Goal: Task Accomplishment & Management: Complete application form

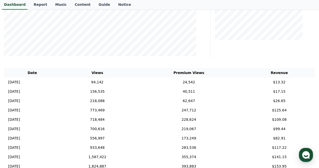
scroll to position [76, 0]
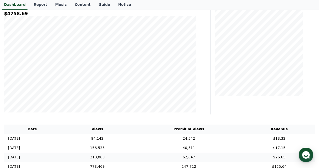
click at [298, 159] on td "$26.65" at bounding box center [279, 156] width 71 height 9
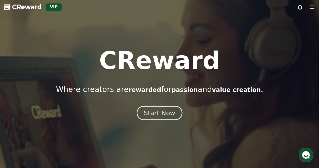
click at [154, 109] on div "Start Now" at bounding box center [159, 112] width 31 height 9
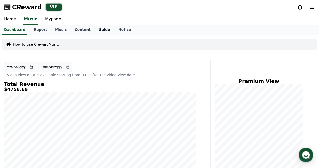
click at [98, 30] on link "Guide" at bounding box center [105, 30] width 20 height 10
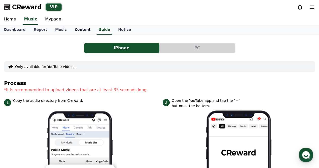
click at [76, 33] on link "Content" at bounding box center [83, 30] width 24 height 10
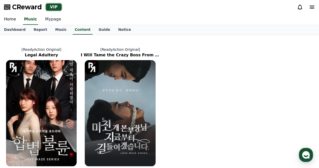
click at [47, 20] on link "Mypage" at bounding box center [53, 19] width 24 height 11
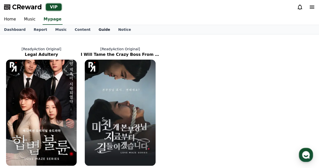
select select "**********"
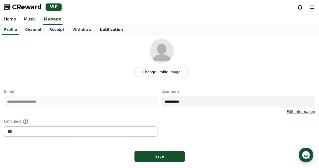
click at [106, 29] on link "Notification" at bounding box center [111, 30] width 31 height 10
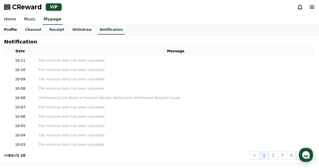
click at [15, 30] on link "Profile" at bounding box center [10, 30] width 21 height 10
select select "**********"
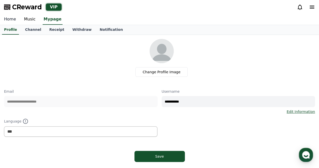
click at [10, 22] on link "Home" at bounding box center [10, 19] width 20 height 11
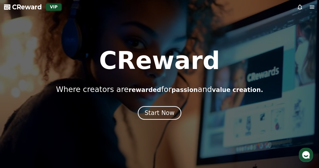
click at [165, 105] on div "CReward Where creators are rewarded for passion and value creation. Start Now" at bounding box center [159, 83] width 319 height 71
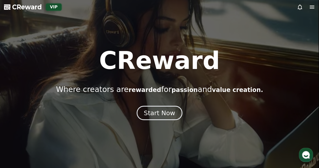
click at [159, 112] on div "Start Now" at bounding box center [159, 112] width 31 height 9
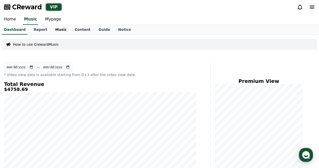
click at [52, 32] on link "Music" at bounding box center [60, 30] width 19 height 10
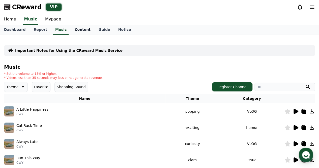
click at [72, 30] on link "Content" at bounding box center [83, 30] width 24 height 10
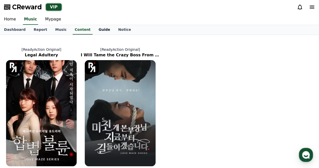
click at [99, 29] on link "Guide" at bounding box center [105, 30] width 20 height 10
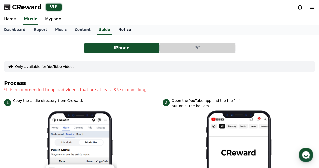
click at [115, 29] on link "Notice" at bounding box center [124, 30] width 21 height 10
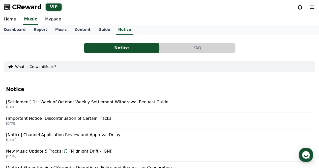
click at [52, 18] on link "Mypage" at bounding box center [53, 19] width 24 height 11
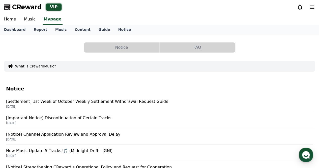
select select "**********"
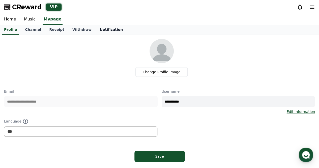
click at [98, 31] on link "Notification" at bounding box center [111, 30] width 31 height 10
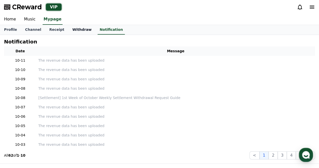
click at [76, 30] on link "Withdraw" at bounding box center [81, 30] width 27 height 10
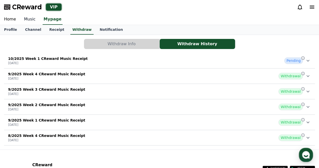
click at [34, 20] on link "Music" at bounding box center [30, 19] width 20 height 11
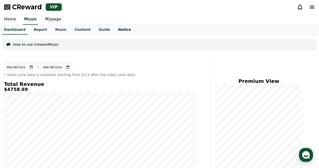
click at [114, 28] on link "Notice" at bounding box center [124, 30] width 21 height 10
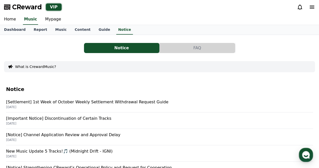
click at [206, 50] on button "FAQ" at bounding box center [197, 48] width 75 height 10
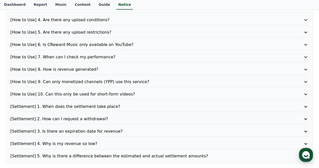
scroll to position [101, 0]
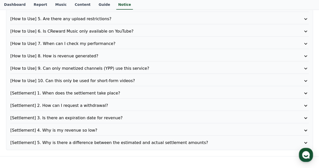
click at [143, 69] on p "[How to Use] 9. Can only monetized channels (YPP) use this service?" at bounding box center [147, 68] width 274 height 6
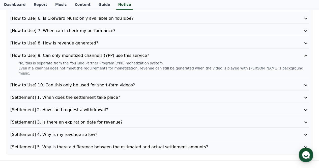
scroll to position [112, 0]
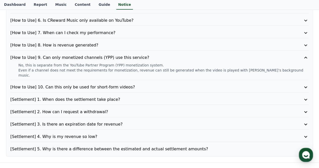
click at [90, 96] on p "[Settlement] 1. When does the settlement take place?" at bounding box center [147, 99] width 274 height 6
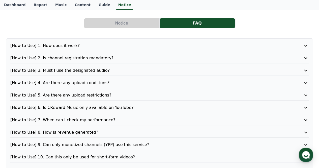
scroll to position [0, 0]
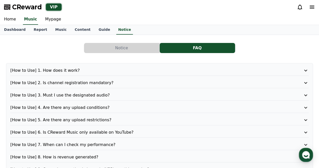
click at [98, 82] on p "[How to Use] 2. Is channel registration mandatory?" at bounding box center [147, 83] width 274 height 6
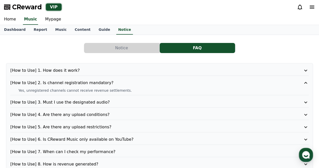
click at [115, 72] on p "[How to Use] 1. How does it work?" at bounding box center [147, 70] width 274 height 6
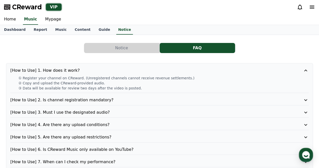
click at [97, 111] on p "[How to Use] 3. Must I use the designated audio?" at bounding box center [147, 112] width 274 height 6
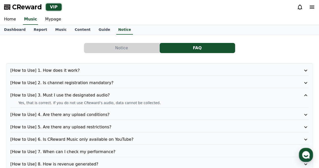
click at [97, 116] on p "[How to Use] 4. Are there any upload conditions?" at bounding box center [147, 114] width 274 height 6
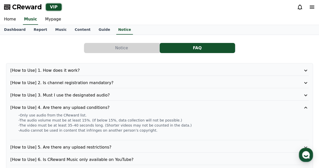
click at [99, 144] on p "[How to Use] 5. Are there any upload restrictions?" at bounding box center [147, 147] width 274 height 6
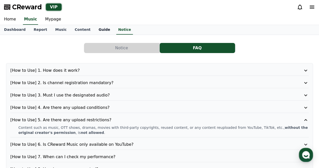
click at [95, 28] on link "Guide" at bounding box center [105, 30] width 20 height 10
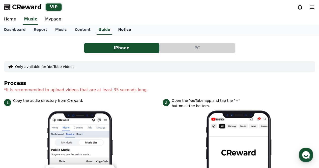
click at [114, 30] on link "Notice" at bounding box center [124, 30] width 21 height 10
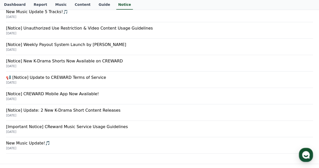
scroll to position [151, 0]
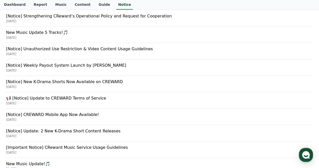
click at [80, 46] on p "[Notice] Unauthorized Use Restriction & Video Content Usage Guidelines" at bounding box center [159, 49] width 307 height 6
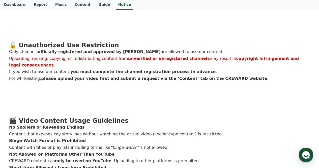
scroll to position [151, 0]
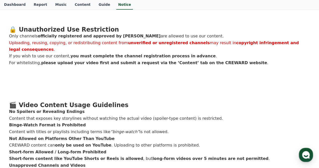
drag, startPoint x: 48, startPoint y: 31, endPoint x: 112, endPoint y: 26, distance: 63.7
click at [112, 33] on li "Only channels officially registered and approved by CREWARD are allowed to use …" at bounding box center [159, 36] width 301 height 7
drag, startPoint x: 63, startPoint y: 36, endPoint x: 255, endPoint y: 49, distance: 193.0
click at [255, 49] on ol "Only channels officially registered and approved by CREWARD are allowed to use …" at bounding box center [159, 49] width 301 height 33
click at [99, 66] on div "Hello, this is CREWARD. Recently, we have identified cases where drama content …" at bounding box center [159, 101] width 301 height 311
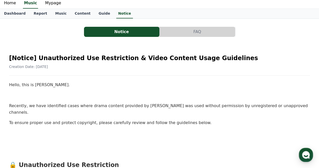
scroll to position [0, 0]
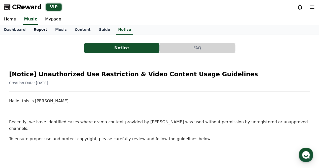
click at [39, 32] on link "Report" at bounding box center [40, 30] width 22 height 10
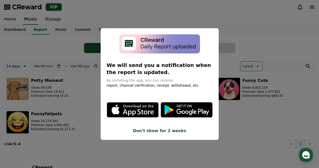
click at [220, 8] on button "close modal" at bounding box center [159, 84] width 319 height 168
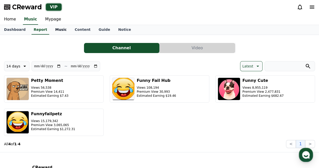
click at [57, 32] on link "Music" at bounding box center [60, 30] width 19 height 10
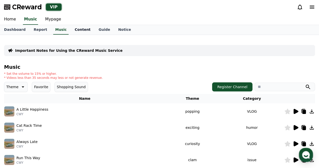
click at [73, 30] on link "Content" at bounding box center [83, 30] width 24 height 10
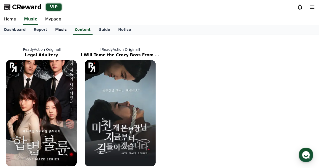
click at [51, 32] on link "Music" at bounding box center [60, 30] width 19 height 10
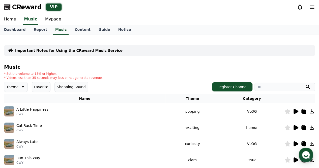
click at [31, 51] on p "Important Notes for Using the CReward Music Service" at bounding box center [68, 50] width 107 height 5
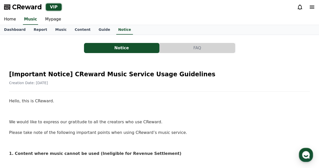
click at [175, 47] on button "FAQ" at bounding box center [197, 48] width 75 height 10
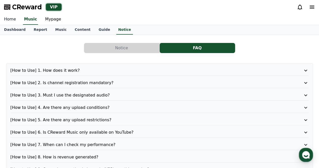
click at [10, 19] on link "Home" at bounding box center [10, 19] width 20 height 11
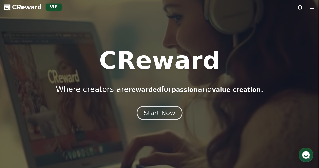
click at [157, 117] on div "Start Now" at bounding box center [159, 112] width 31 height 9
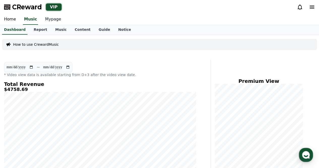
click at [52, 18] on link "Mypage" at bounding box center [53, 19] width 24 height 11
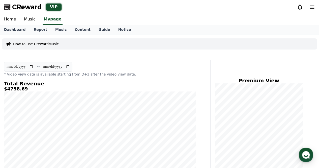
select select "**********"
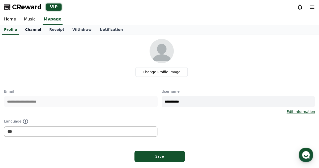
click at [33, 31] on link "Channel" at bounding box center [33, 30] width 24 height 10
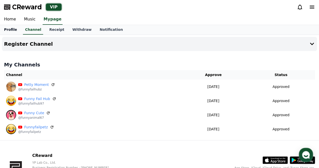
click at [14, 31] on link "Profile" at bounding box center [10, 30] width 21 height 10
select select "**********"
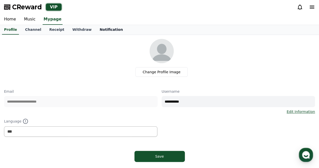
click at [96, 32] on link "Notification" at bounding box center [111, 30] width 31 height 10
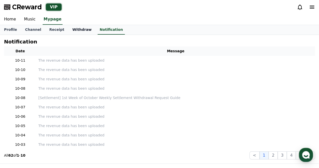
click at [68, 29] on link "Withdraw" at bounding box center [81, 30] width 27 height 10
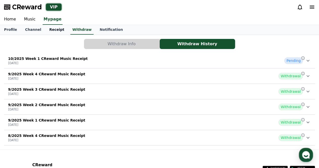
click at [51, 30] on link "Receipt" at bounding box center [56, 30] width 23 height 10
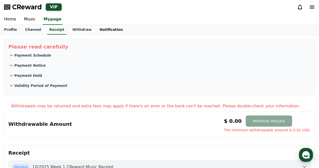
click at [103, 31] on link "Notification" at bounding box center [111, 30] width 31 height 10
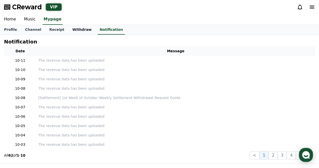
click at [77, 31] on link "Withdraw" at bounding box center [81, 30] width 27 height 10
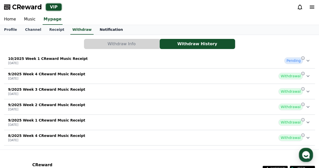
click at [106, 28] on link "Notification" at bounding box center [111, 30] width 31 height 10
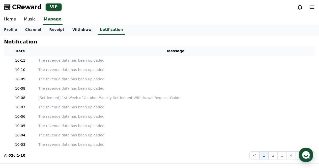
click at [71, 31] on link "Withdraw" at bounding box center [81, 30] width 27 height 10
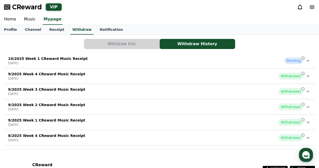
click at [308, 60] on icon at bounding box center [308, 60] width 6 height 6
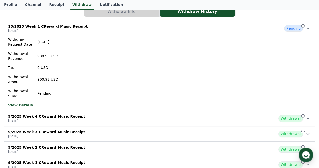
scroll to position [76, 0]
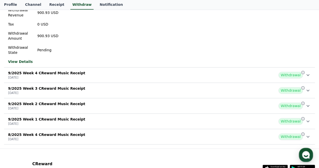
click at [290, 71] on div "9/2025 Week 4 CReward Music Receipt 2025-10-01 Withdrawal" at bounding box center [159, 74] width 311 height 13
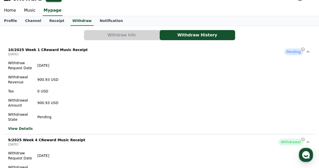
scroll to position [0, 0]
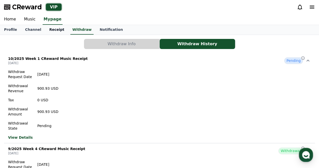
click at [55, 30] on link "Receipt" at bounding box center [56, 30] width 23 height 10
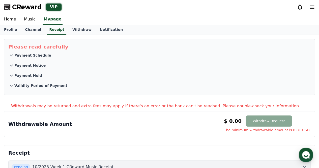
click at [25, 85] on p "Validity Period of Payment" at bounding box center [40, 85] width 53 height 5
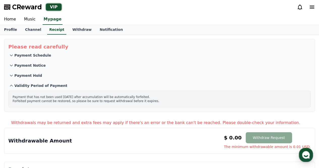
click at [29, 54] on p "Payment Schedule" at bounding box center [32, 55] width 37 height 5
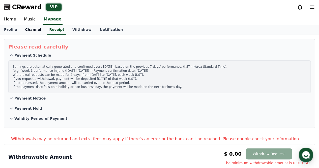
click at [38, 29] on link "Channel" at bounding box center [33, 30] width 24 height 10
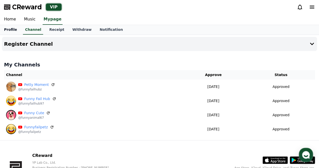
click at [11, 28] on link "Profile" at bounding box center [10, 30] width 21 height 10
select select "**********"
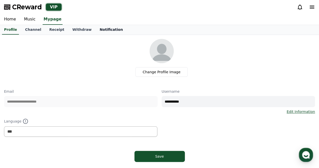
click at [96, 33] on link "Notification" at bounding box center [111, 30] width 31 height 10
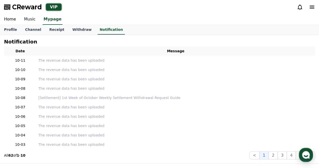
click at [25, 22] on link "Music" at bounding box center [30, 19] width 20 height 11
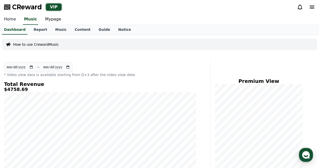
click at [3, 19] on link "Home" at bounding box center [10, 19] width 20 height 11
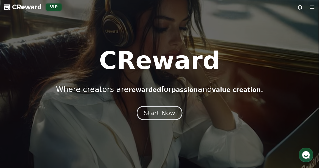
click at [155, 116] on div "Start Now" at bounding box center [159, 112] width 31 height 9
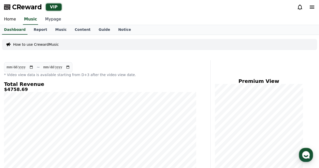
click at [50, 16] on link "Mypage" at bounding box center [53, 19] width 24 height 11
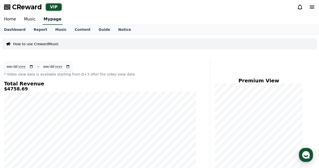
select select "**********"
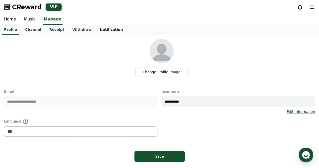
click at [104, 28] on link "Notification" at bounding box center [111, 30] width 31 height 10
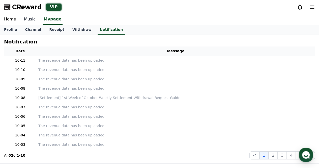
click at [32, 20] on link "Music" at bounding box center [30, 19] width 20 height 11
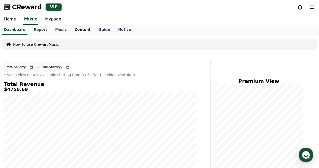
click at [80, 28] on link "Content" at bounding box center [83, 30] width 24 height 10
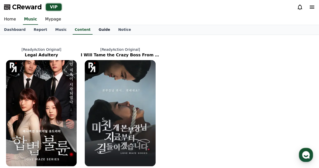
click at [96, 28] on link "Guide" at bounding box center [105, 30] width 20 height 10
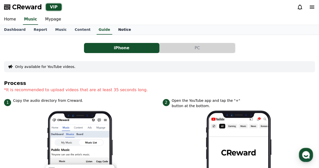
click at [114, 28] on link "Notice" at bounding box center [124, 30] width 21 height 10
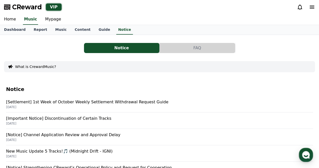
click at [75, 20] on div "Home Music Mypage" at bounding box center [159, 19] width 319 height 11
click at [50, 18] on link "Mypage" at bounding box center [53, 19] width 24 height 11
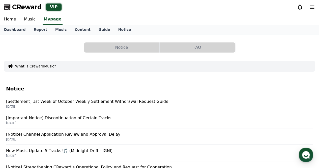
select select "**********"
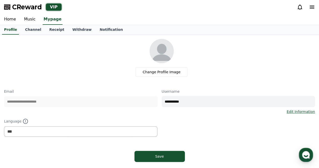
click at [308, 11] on div at bounding box center [306, 7] width 18 height 8
click at [311, 9] on icon at bounding box center [312, 7] width 6 height 6
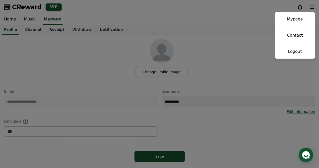
click at [312, 8] on button "close" at bounding box center [159, 84] width 319 height 168
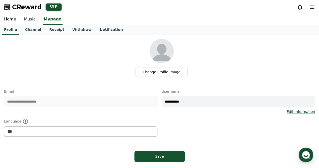
click at [27, 19] on link "Music" at bounding box center [30, 19] width 20 height 11
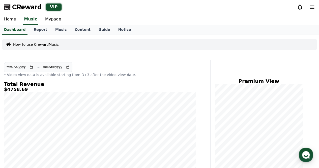
click at [309, 10] on icon at bounding box center [312, 7] width 6 height 6
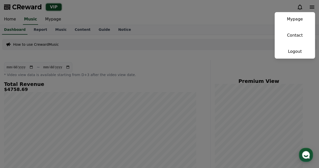
click at [28, 43] on button "close" at bounding box center [159, 84] width 319 height 168
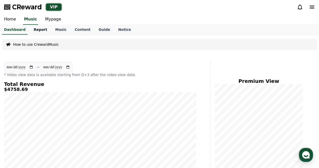
click at [39, 31] on link "Report" at bounding box center [40, 30] width 22 height 10
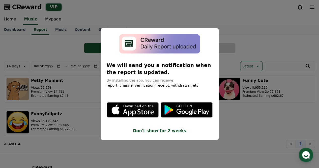
click at [266, 46] on button "close modal" at bounding box center [159, 84] width 319 height 168
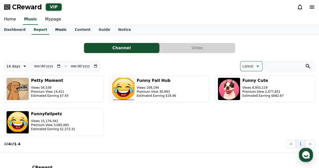
click at [54, 28] on link "Music" at bounding box center [60, 30] width 19 height 10
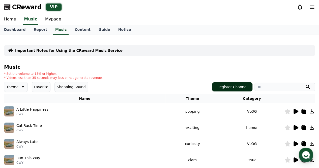
click at [231, 84] on button "Register Channel" at bounding box center [232, 86] width 40 height 9
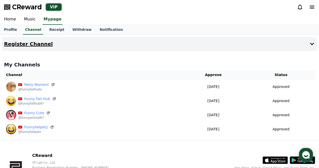
click at [310, 44] on icon at bounding box center [312, 44] width 6 height 6
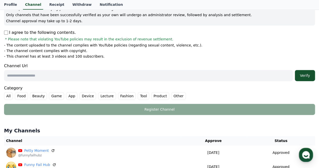
scroll to position [50, 0]
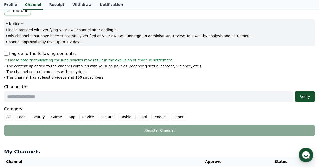
click at [64, 99] on input "text" at bounding box center [148, 96] width 289 height 11
paste input "**********"
type input "**********"
click at [298, 95] on div "Verify" at bounding box center [305, 96] width 16 height 5
click at [306, 96] on div "Verify" at bounding box center [305, 96] width 16 height 5
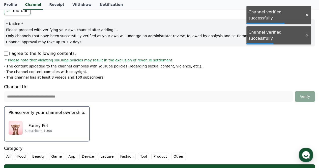
scroll to position [101, 0]
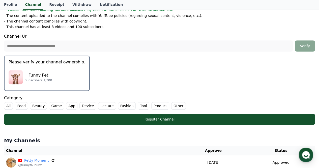
click at [171, 104] on label "Other" at bounding box center [178, 106] width 15 height 8
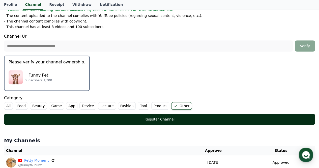
click at [158, 119] on div "Register Channel" at bounding box center [159, 118] width 291 height 5
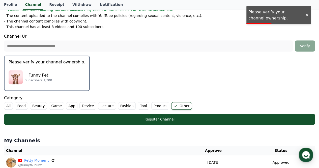
click at [54, 81] on div "Funny Pet Subscribers 1,300" at bounding box center [47, 77] width 77 height 20
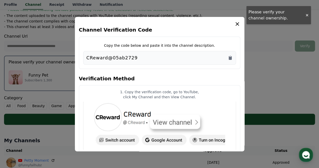
drag, startPoint x: 138, startPoint y: 58, endPoint x: 109, endPoint y: 59, distance: 29.5
click at [109, 59] on div "CReward@05ab2729" at bounding box center [159, 57] width 146 height 7
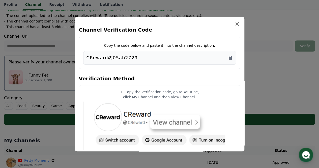
click at [145, 58] on div "CReward@05ab2729" at bounding box center [159, 57] width 146 height 7
click at [152, 58] on div "CReward@05ab2729" at bounding box center [159, 57] width 146 height 7
drag, startPoint x: 137, startPoint y: 57, endPoint x: 40, endPoint y: 60, distance: 96.4
click at [40, 127] on div "Channel Verification Code Copy the code below and paste it into the channel des…" at bounding box center [159, 127] width 315 height 0
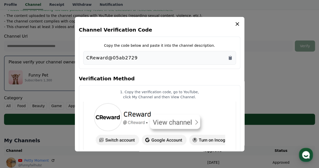
drag, startPoint x: 142, startPoint y: 58, endPoint x: 81, endPoint y: 56, distance: 61.0
click at [81, 56] on div "Copy the code below and paste it into the channel description. CReward@05ab2729" at bounding box center [159, 53] width 161 height 32
click at [232, 57] on icon "Copy to clipboard" at bounding box center [230, 57] width 5 height 5
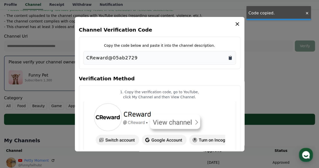
click at [232, 57] on icon "Copy to clipboard" at bounding box center [230, 57] width 5 height 5
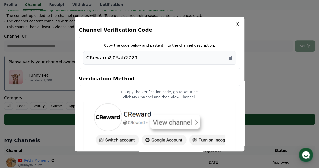
click at [249, 87] on button "close modal" at bounding box center [159, 84] width 319 height 168
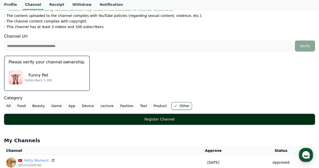
click at [186, 116] on button "Register Channel" at bounding box center [159, 118] width 311 height 11
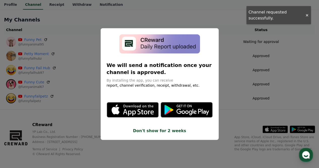
click at [256, 76] on button "close modal" at bounding box center [159, 84] width 319 height 168
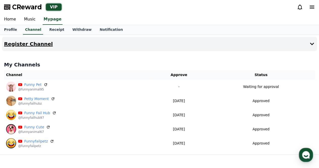
click at [267, 45] on button "Register Channel" at bounding box center [159, 44] width 315 height 14
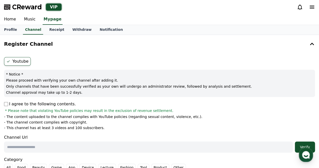
click at [18, 143] on input "text" at bounding box center [148, 146] width 289 height 11
paste input "**********"
type input "**********"
click at [301, 144] on div "Verify" at bounding box center [305, 146] width 16 height 5
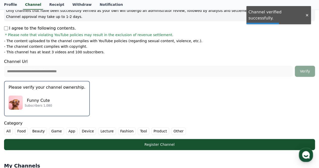
scroll to position [126, 0]
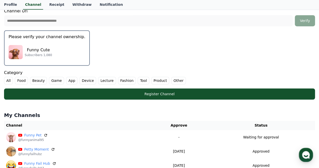
click at [171, 80] on label "Other" at bounding box center [178, 81] width 15 height 8
click at [32, 54] on p "Subscribers 1,080" at bounding box center [38, 55] width 27 height 4
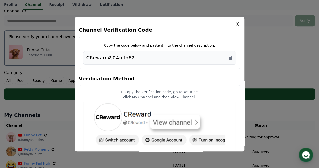
click at [303, 23] on div "**********" at bounding box center [159, 6] width 315 height 191
click at [230, 56] on icon "Copy to clipboard" at bounding box center [230, 57] width 5 height 5
click at [271, 61] on button "close modal" at bounding box center [159, 84] width 319 height 168
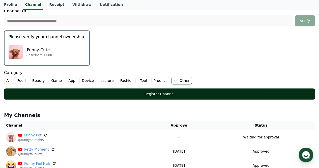
click at [175, 97] on button "Register Channel" at bounding box center [159, 93] width 311 height 11
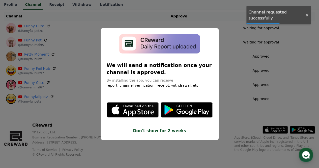
click at [240, 53] on button "close modal" at bounding box center [159, 84] width 319 height 168
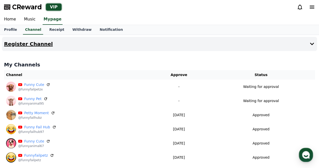
click at [68, 48] on button "Register Channel" at bounding box center [159, 44] width 315 height 14
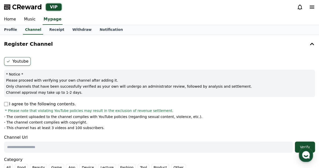
click at [16, 147] on input "text" at bounding box center [148, 146] width 289 height 11
paste input "**********"
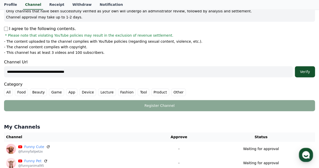
scroll to position [76, 0]
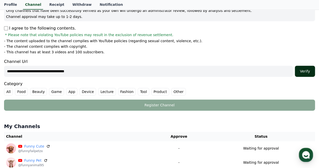
type input "**********"
click at [300, 73] on button "Verify" at bounding box center [305, 71] width 20 height 11
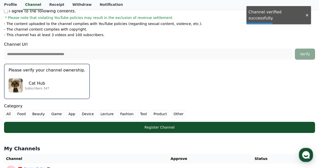
scroll to position [101, 0]
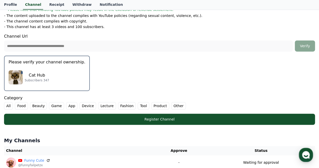
click at [53, 83] on div "Cat Hub Subscribers 347" at bounding box center [47, 77] width 77 height 20
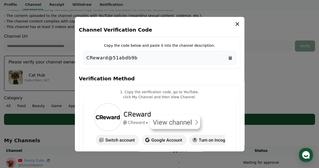
click at [233, 56] on div "CReward@51abdb9b" at bounding box center [159, 58] width 153 height 14
click at [230, 56] on icon "Copy to clipboard" at bounding box center [230, 56] width 1 height 1
click at [238, 23] on icon "modal" at bounding box center [237, 24] width 4 height 4
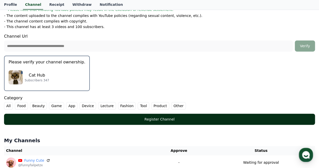
click at [167, 117] on div "Register Channel" at bounding box center [159, 118] width 291 height 5
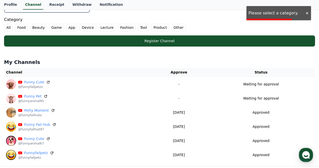
scroll to position [151, 0]
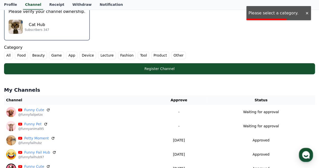
click at [171, 54] on label "Other" at bounding box center [178, 55] width 15 height 8
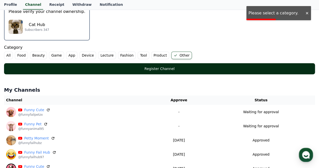
click at [158, 69] on div "Register Channel" at bounding box center [159, 68] width 291 height 5
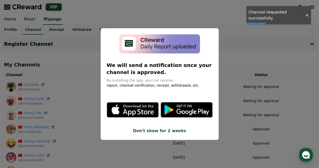
click at [241, 65] on button "close modal" at bounding box center [159, 84] width 319 height 168
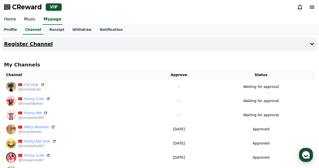
click at [241, 45] on button "Register Channel" at bounding box center [159, 44] width 315 height 14
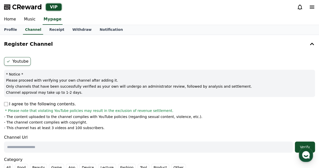
click at [3, 104] on div "Youtube * Notice * Please proceed with verifying your own channel after adding …" at bounding box center [159, 121] width 315 height 133
click at [20, 143] on input "text" at bounding box center [148, 146] width 289 height 11
paste input "**********"
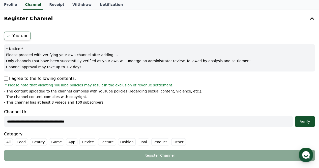
scroll to position [50, 0]
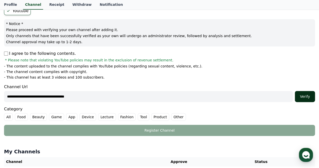
type input "**********"
click at [310, 94] on div "Verify" at bounding box center [305, 96] width 16 height 5
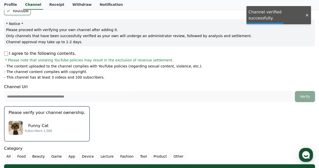
click at [49, 127] on div "Funny Cat Subscribers 1,580" at bounding box center [47, 127] width 77 height 20
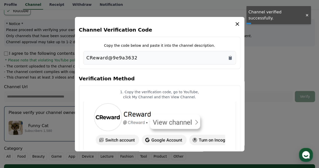
click at [40, 122] on button "close modal" at bounding box center [159, 84] width 319 height 168
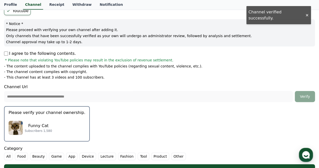
click at [41, 121] on div "Funny Cat Subscribers 1,580" at bounding box center [47, 127] width 77 height 20
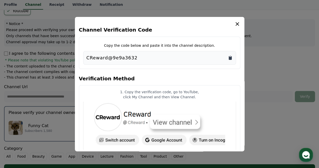
click at [228, 58] on icon "Copy to clipboard" at bounding box center [230, 57] width 5 height 5
click at [235, 22] on icon "modal" at bounding box center [237, 24] width 6 height 6
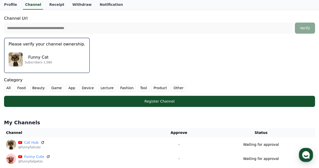
scroll to position [101, 0]
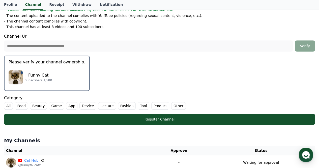
click at [37, 75] on p "Funny Cat" at bounding box center [38, 75] width 27 height 6
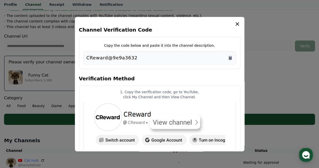
click at [227, 57] on div "CReward@9e9a3632" at bounding box center [159, 57] width 146 height 7
click at [267, 56] on button "close modal" at bounding box center [159, 84] width 319 height 168
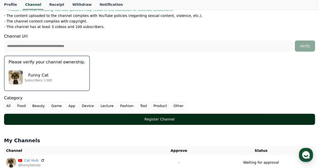
click at [202, 118] on div "Register Channel" at bounding box center [159, 118] width 291 height 5
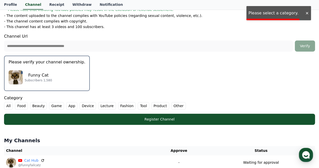
click at [63, 79] on div "Funny Cat Subscribers 1,580" at bounding box center [47, 77] width 77 height 20
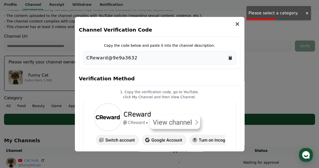
click at [230, 56] on icon "Copy to clipboard" at bounding box center [230, 56] width 1 height 1
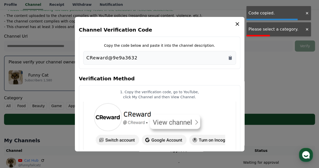
click at [265, 68] on button "close modal" at bounding box center [159, 84] width 319 height 168
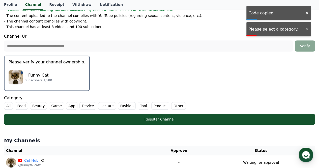
click at [171, 103] on label "Other" at bounding box center [178, 106] width 15 height 8
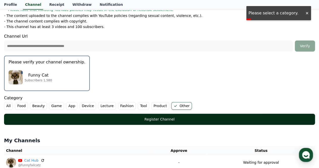
click at [167, 118] on div "Register Channel" at bounding box center [159, 118] width 291 height 5
